Goal: Obtain resource: Obtain resource

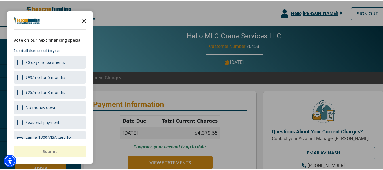
click at [84, 21] on icon "Close the survey" at bounding box center [83, 19] width 11 height 11
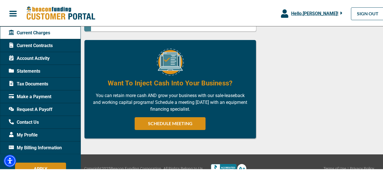
scroll to position [391, 0]
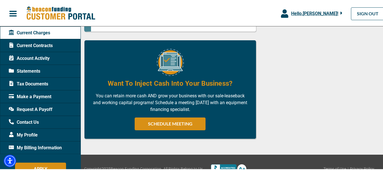
click at [22, 108] on span "Request A Payoff" at bounding box center [31, 108] width 44 height 7
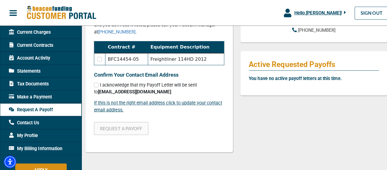
scroll to position [137, 0]
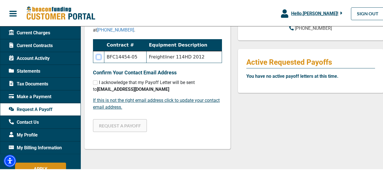
click at [97, 56] on input "checkbox" at bounding box center [98, 56] width 5 height 5
checkbox input "true"
click at [94, 82] on input "checkbox" at bounding box center [95, 81] width 5 height 5
checkbox input "true"
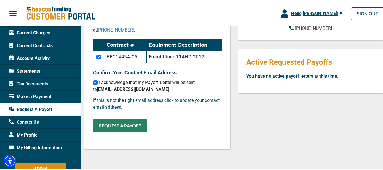
click at [115, 125] on button "REQUEST A PAYOFF" at bounding box center [120, 124] width 54 height 13
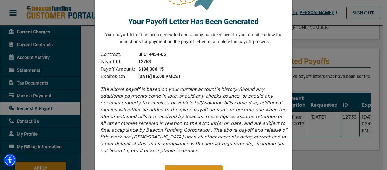
scroll to position [61, 0]
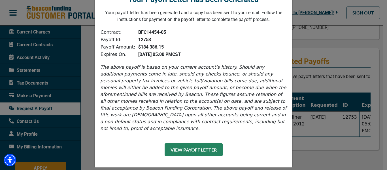
click at [172, 143] on button "View Payoff Letter" at bounding box center [194, 149] width 58 height 13
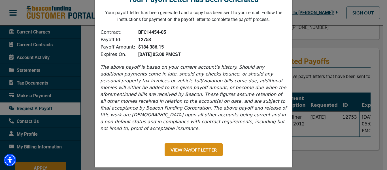
scroll to position [0, 0]
